Goal: Task Accomplishment & Management: Manage account settings

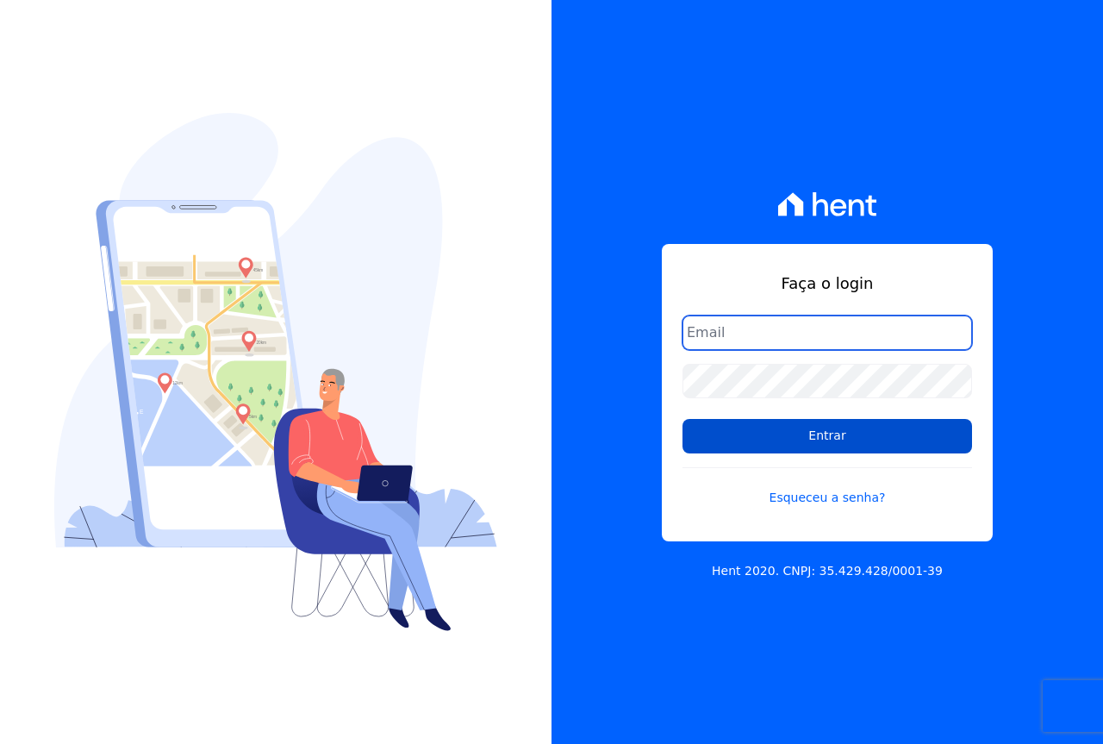
type input "[EMAIL_ADDRESS][DOMAIN_NAME]"
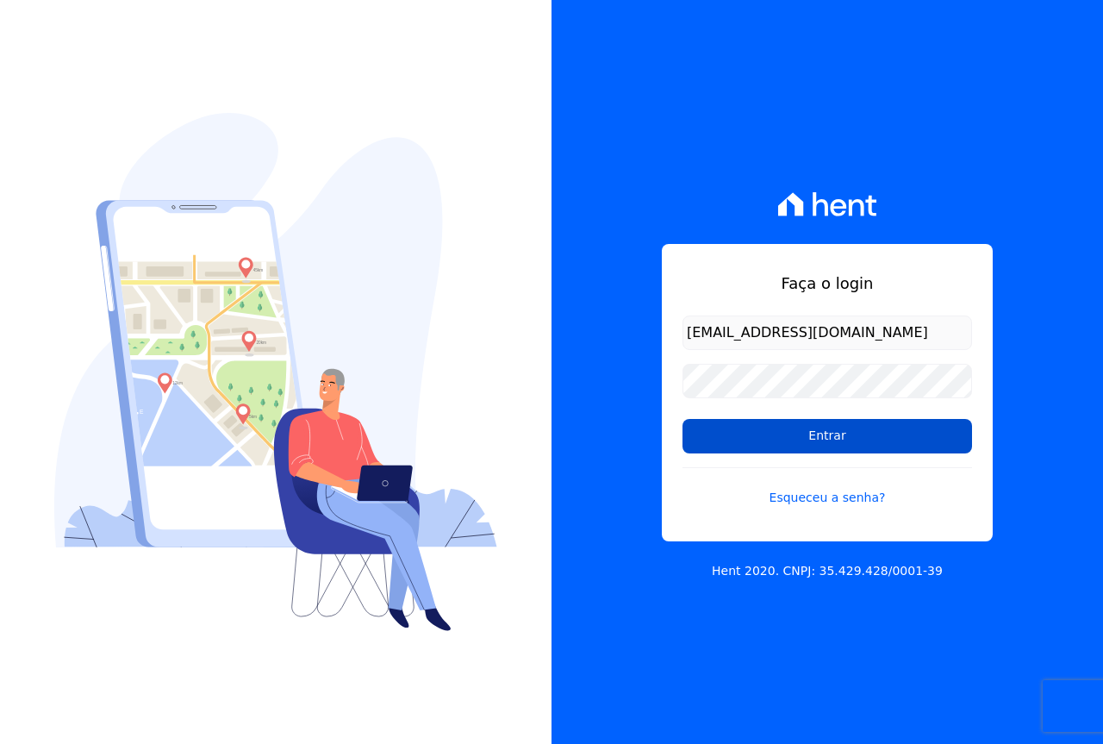
click at [859, 436] on input "Entrar" at bounding box center [828, 436] width 290 height 34
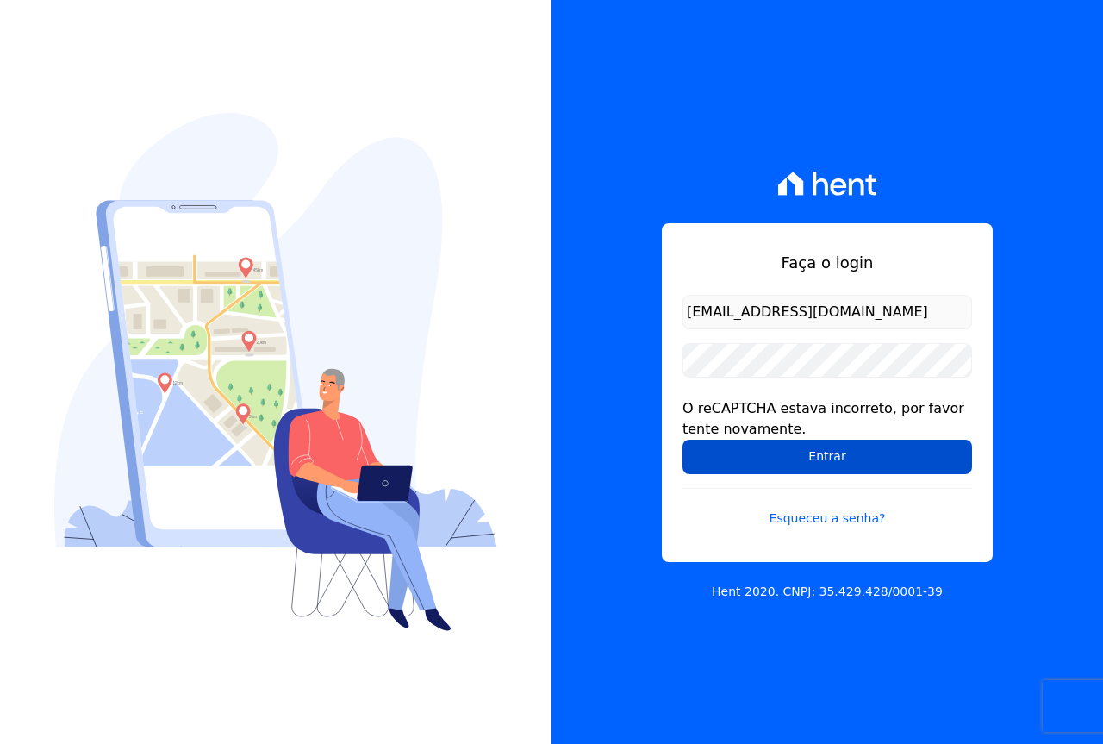
click at [793, 463] on input "Entrar" at bounding box center [828, 457] width 290 height 34
click at [814, 467] on input "Entrar" at bounding box center [828, 457] width 290 height 34
